Goal: Subscribe to service/newsletter

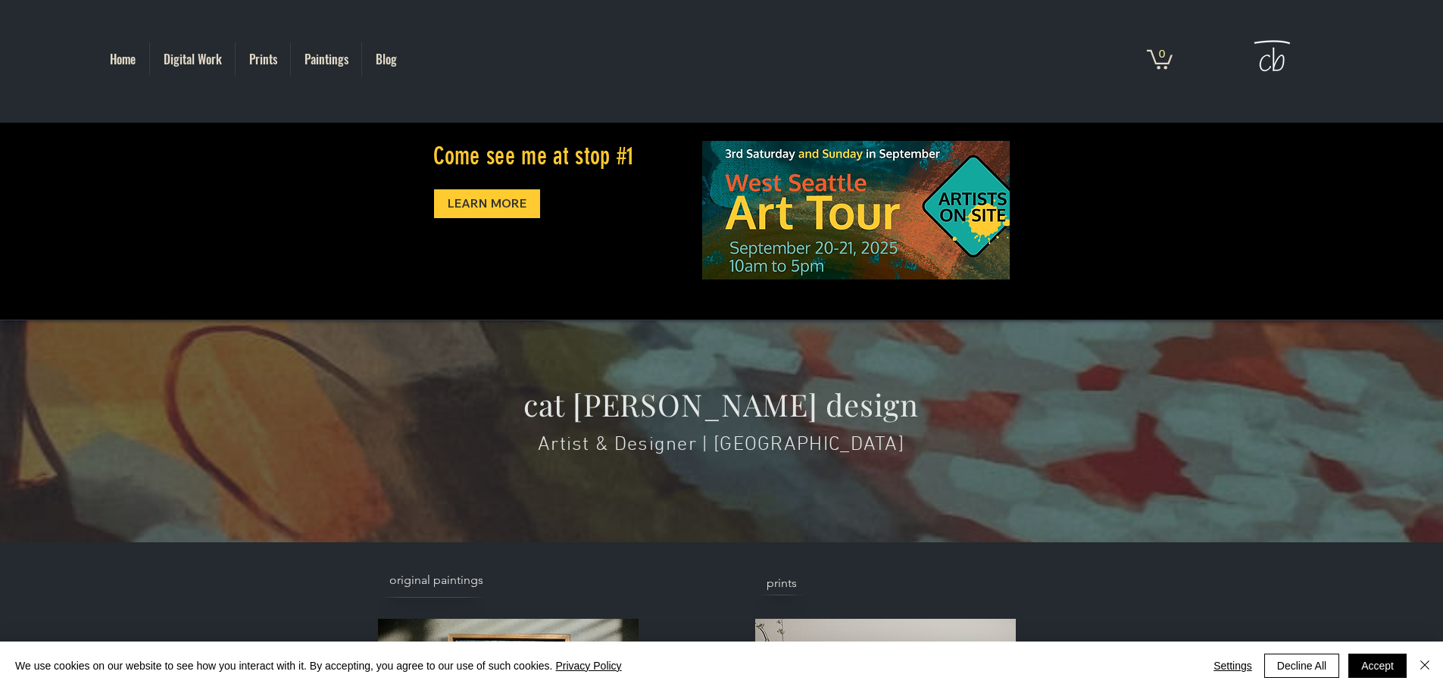
click at [120, 57] on p "Home" at bounding box center [122, 58] width 41 height 33
click at [389, 57] on p "Blog" at bounding box center [386, 58] width 36 height 33
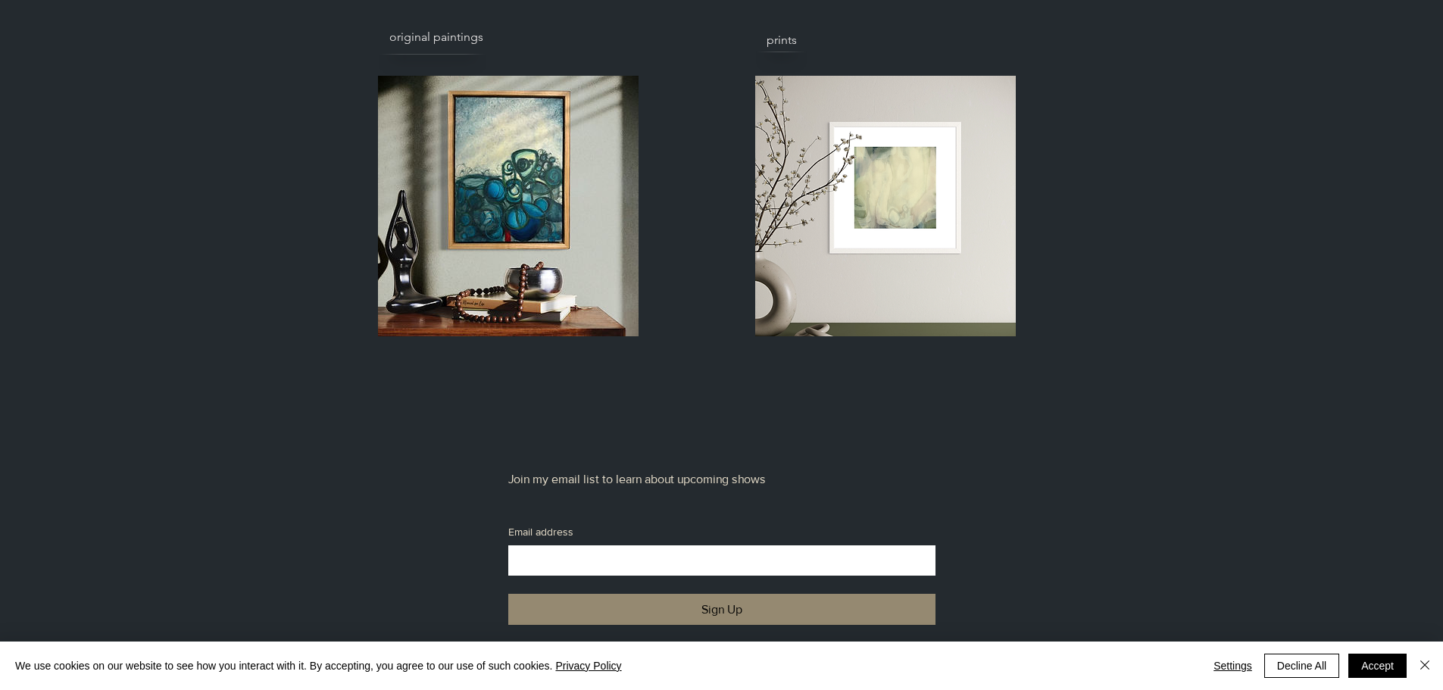
scroll to position [708, 0]
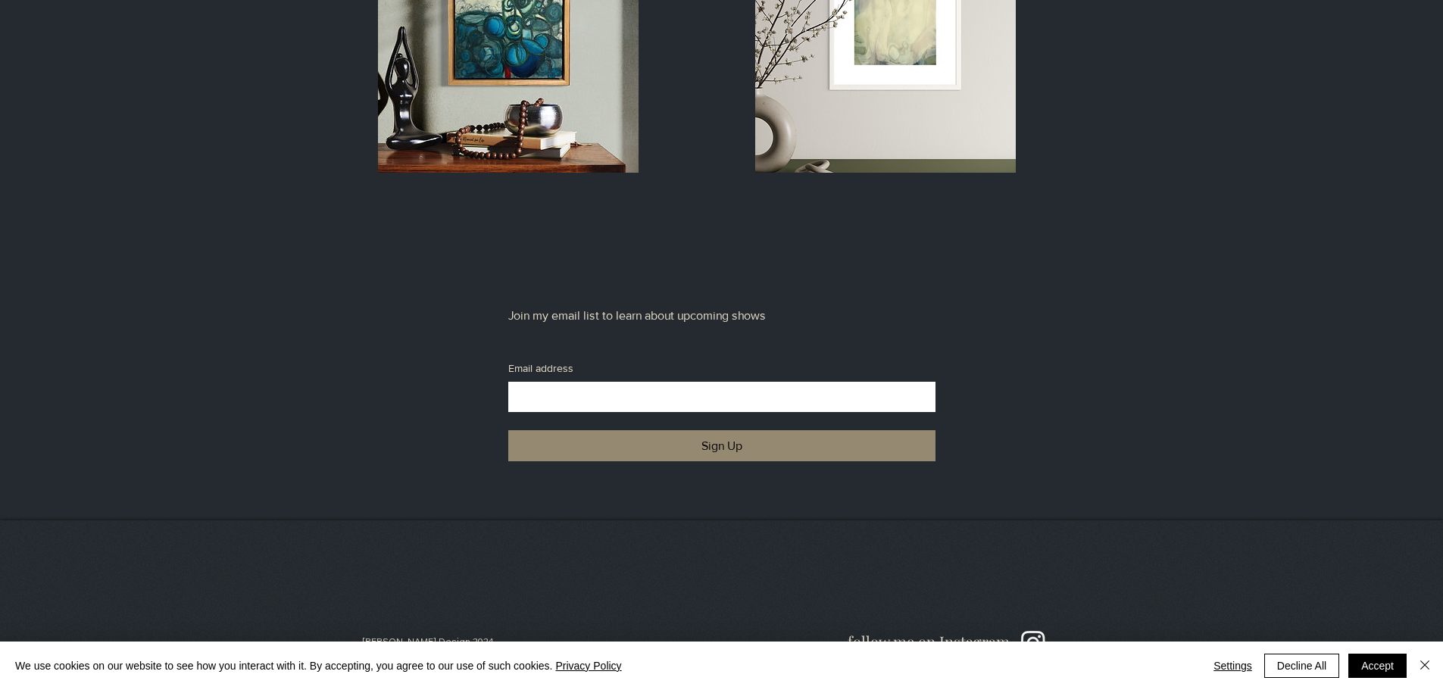
click at [561, 396] on input "Email address" at bounding box center [717, 397] width 418 height 30
type input "**********"
click at [619, 437] on button "Sign Up" at bounding box center [721, 445] width 427 height 31
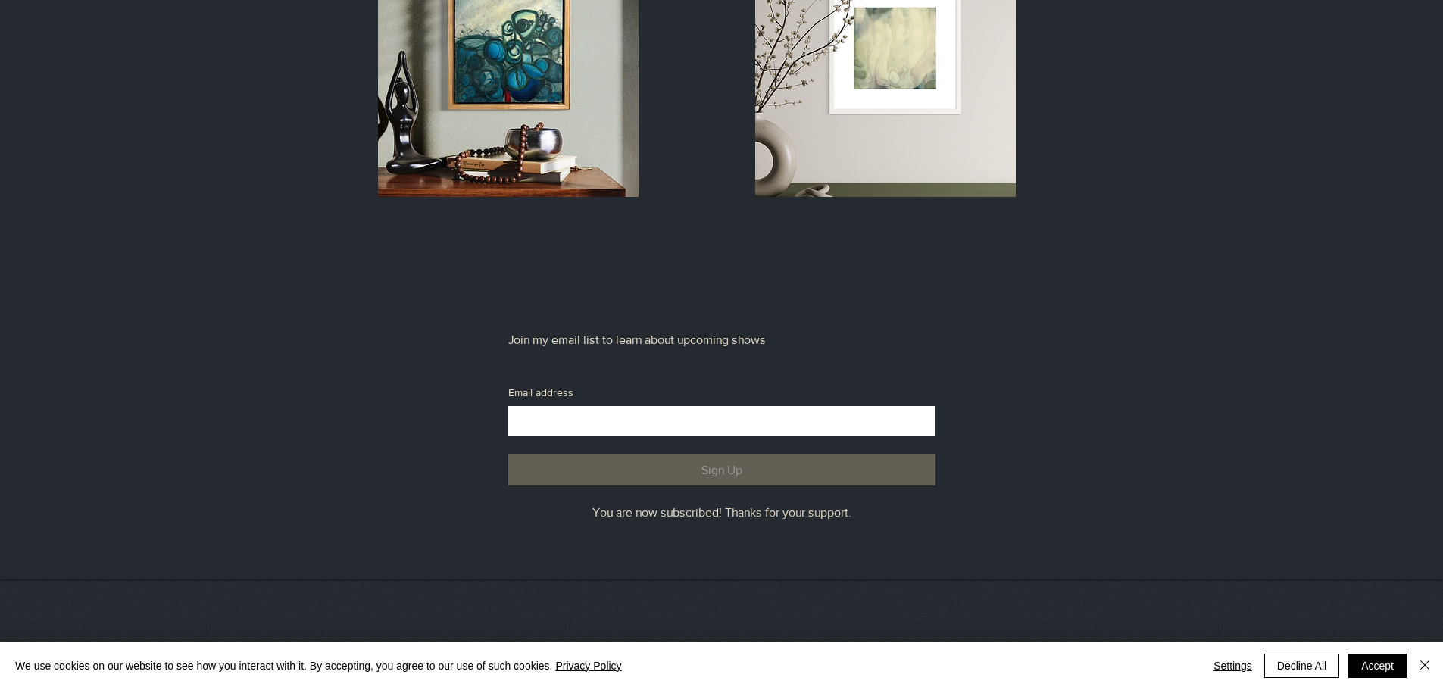
scroll to position [178, 0]
